Goal: Navigation & Orientation: Find specific page/section

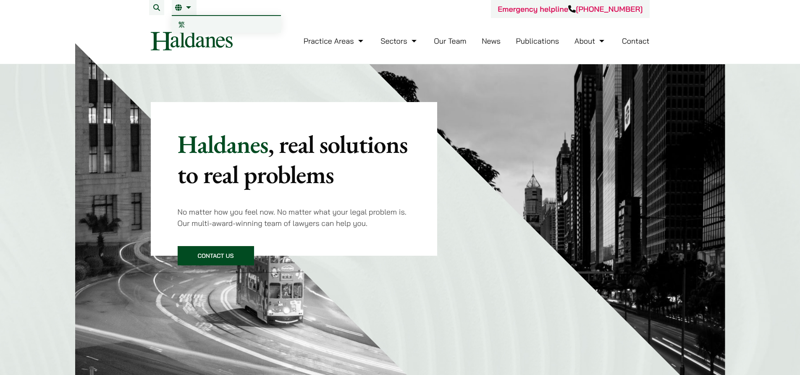
click at [184, 26] on span "繁" at bounding box center [181, 24] width 7 height 8
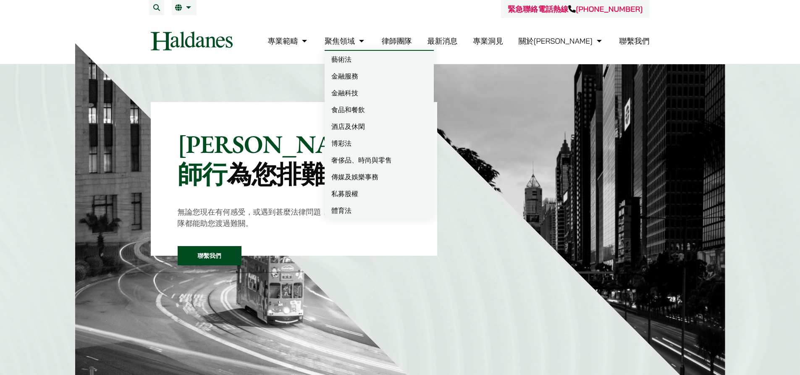
click at [412, 44] on link "律師團隊" at bounding box center [397, 41] width 30 height 10
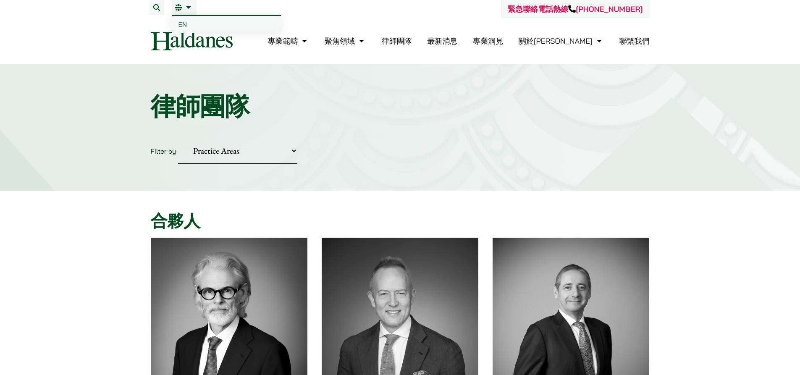
click at [183, 23] on span "EN" at bounding box center [182, 24] width 9 height 8
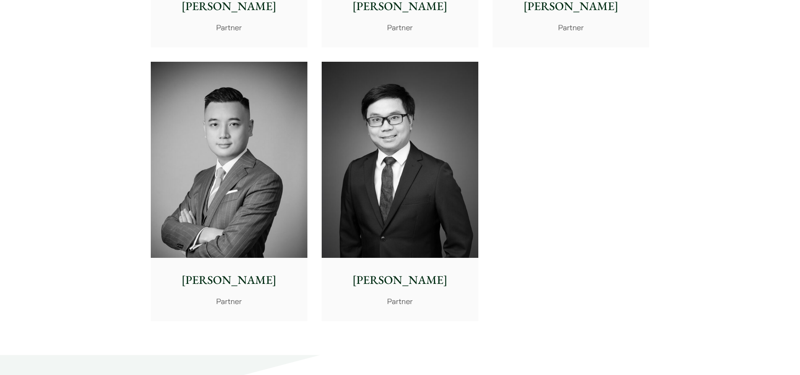
scroll to position [1764, 0]
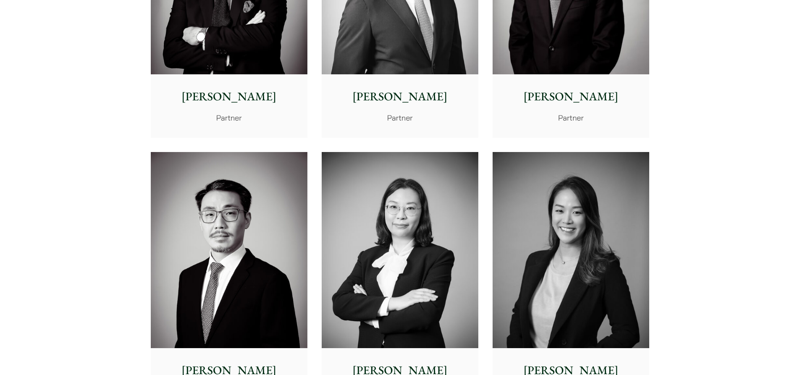
scroll to position [1274, 0]
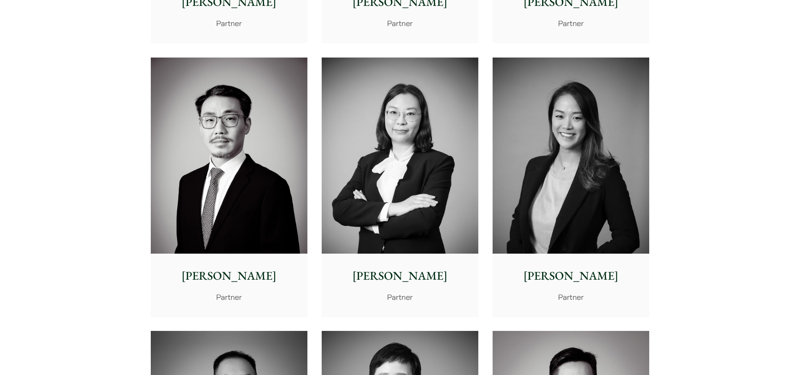
drag, startPoint x: 805, startPoint y: 155, endPoint x: 763, endPoint y: 87, distance: 79.9
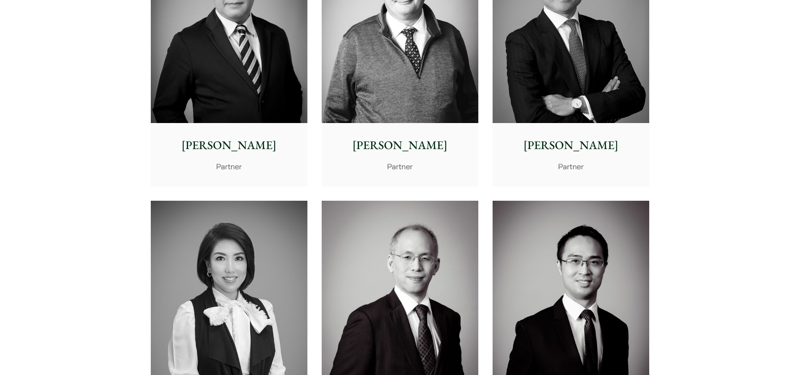
scroll to position [0, 0]
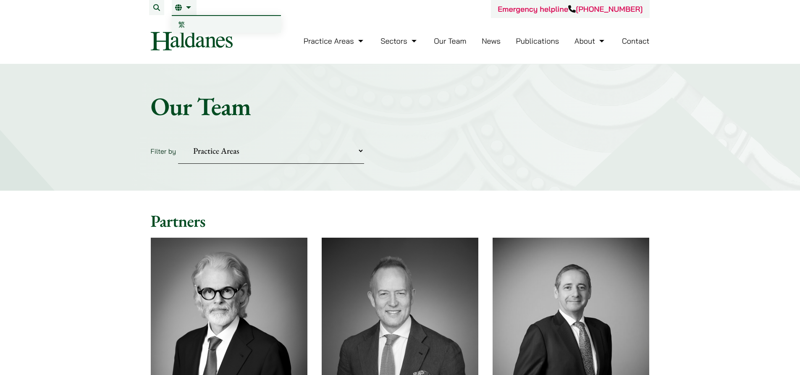
click at [178, 24] on span "繁" at bounding box center [181, 24] width 7 height 8
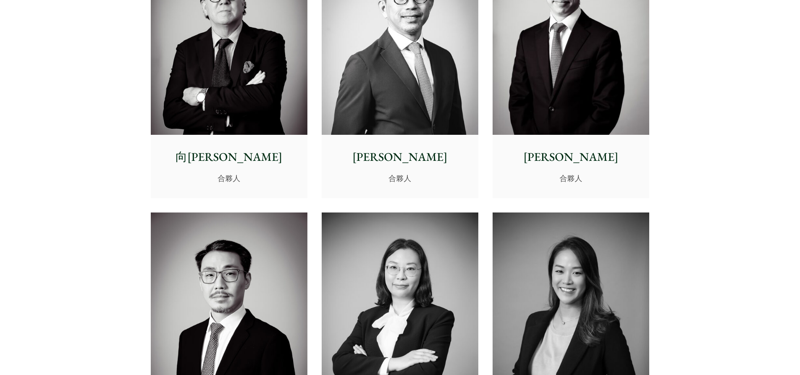
scroll to position [1290, 0]
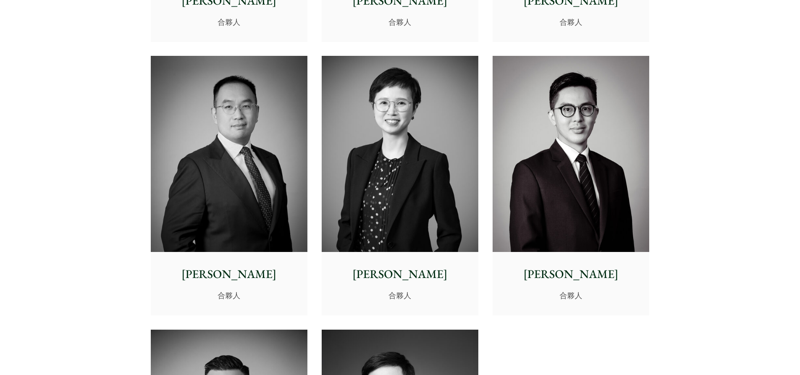
scroll to position [1555, 0]
